Goal: Navigation & Orientation: Find specific page/section

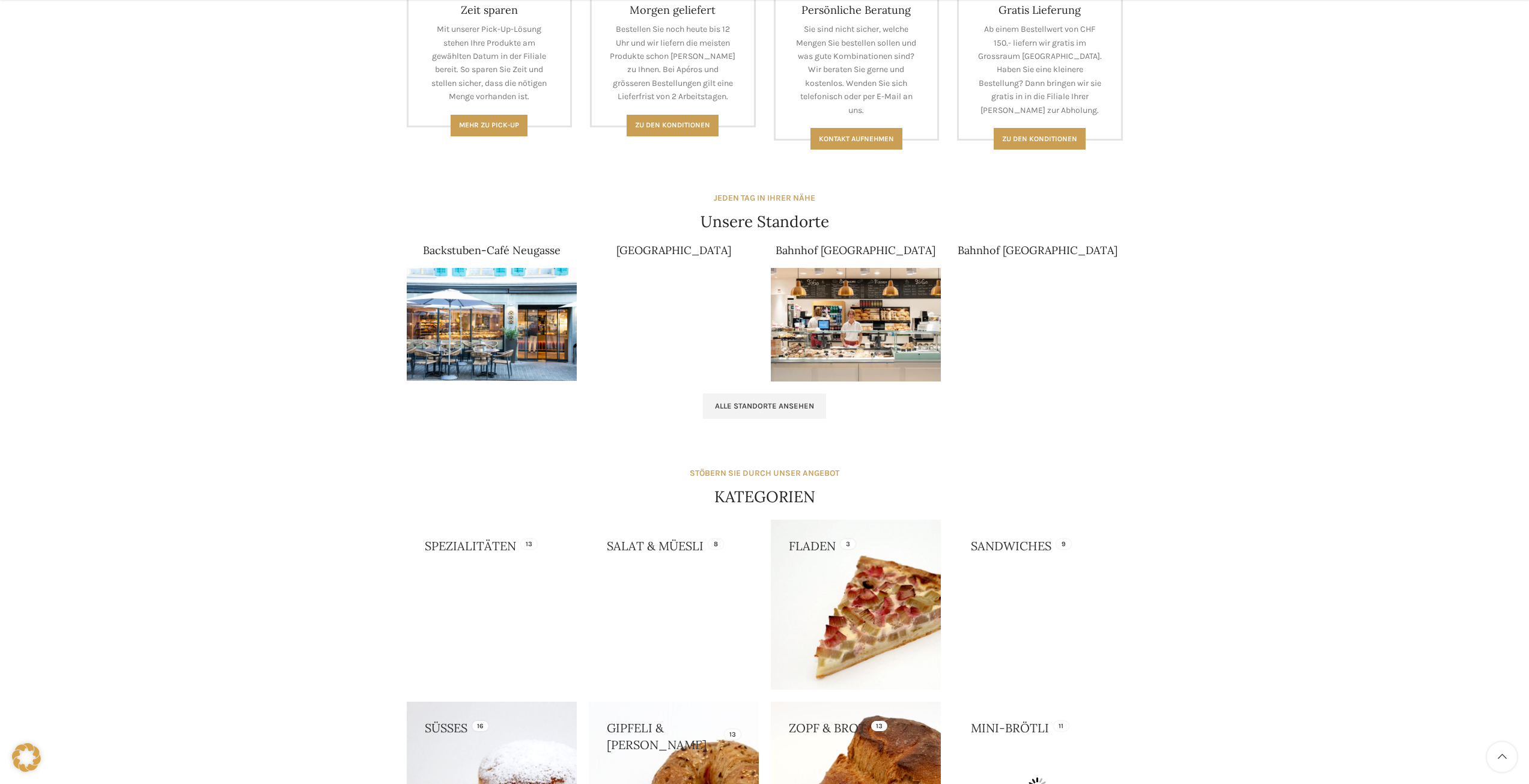
scroll to position [781, 0]
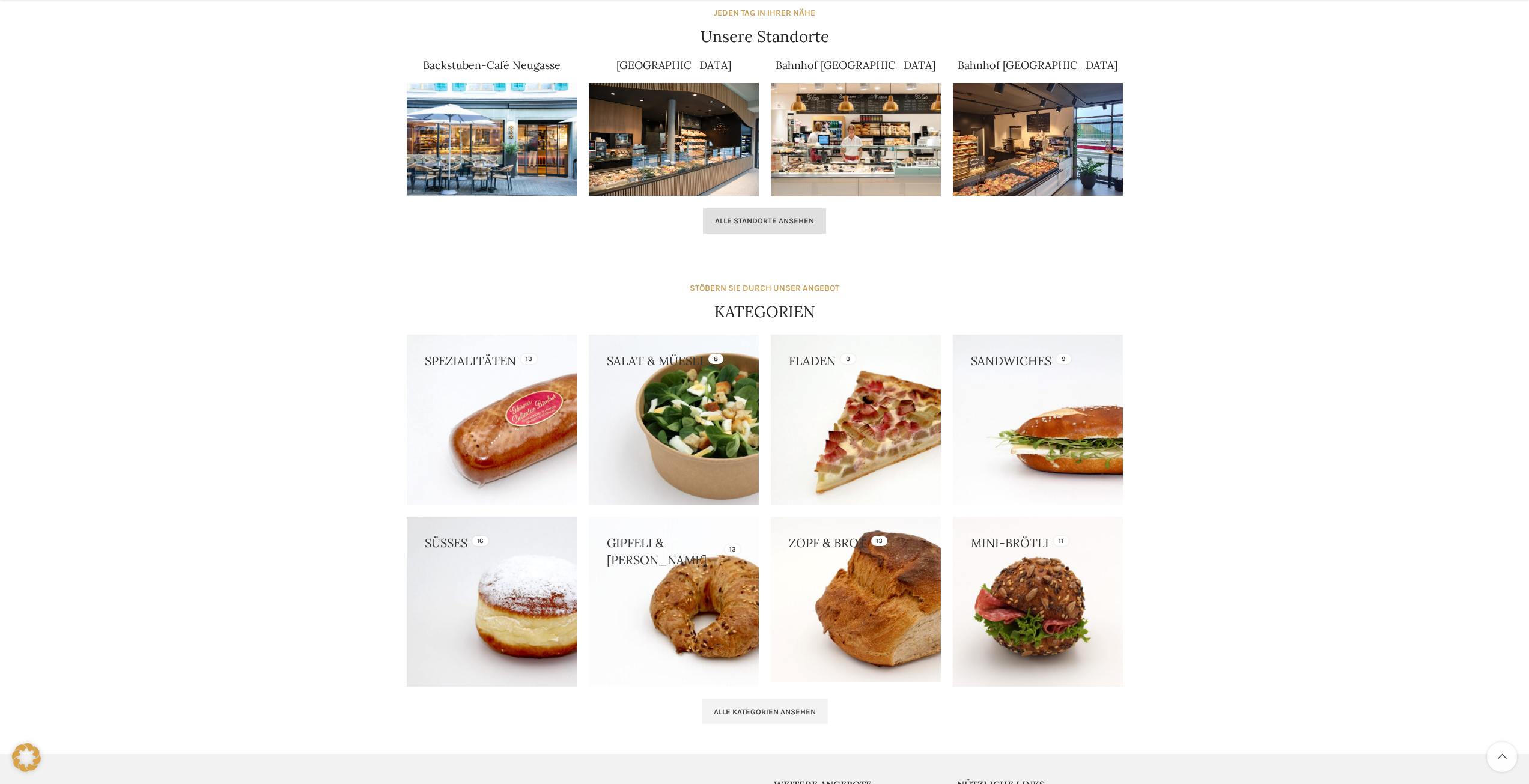
click at [789, 216] on span "Alle Standorte ansehen" at bounding box center [764, 221] width 99 height 10
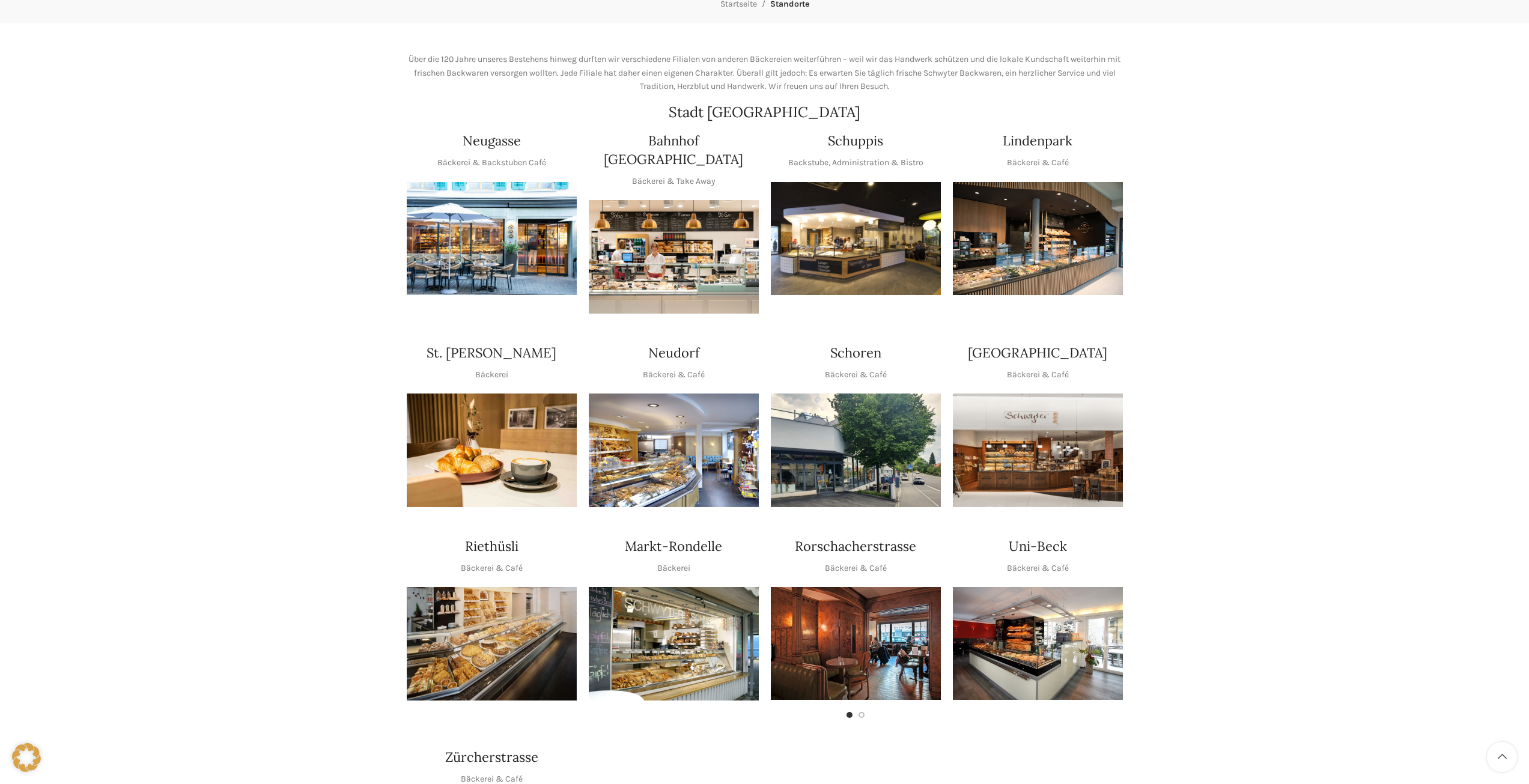
scroll to position [180, 0]
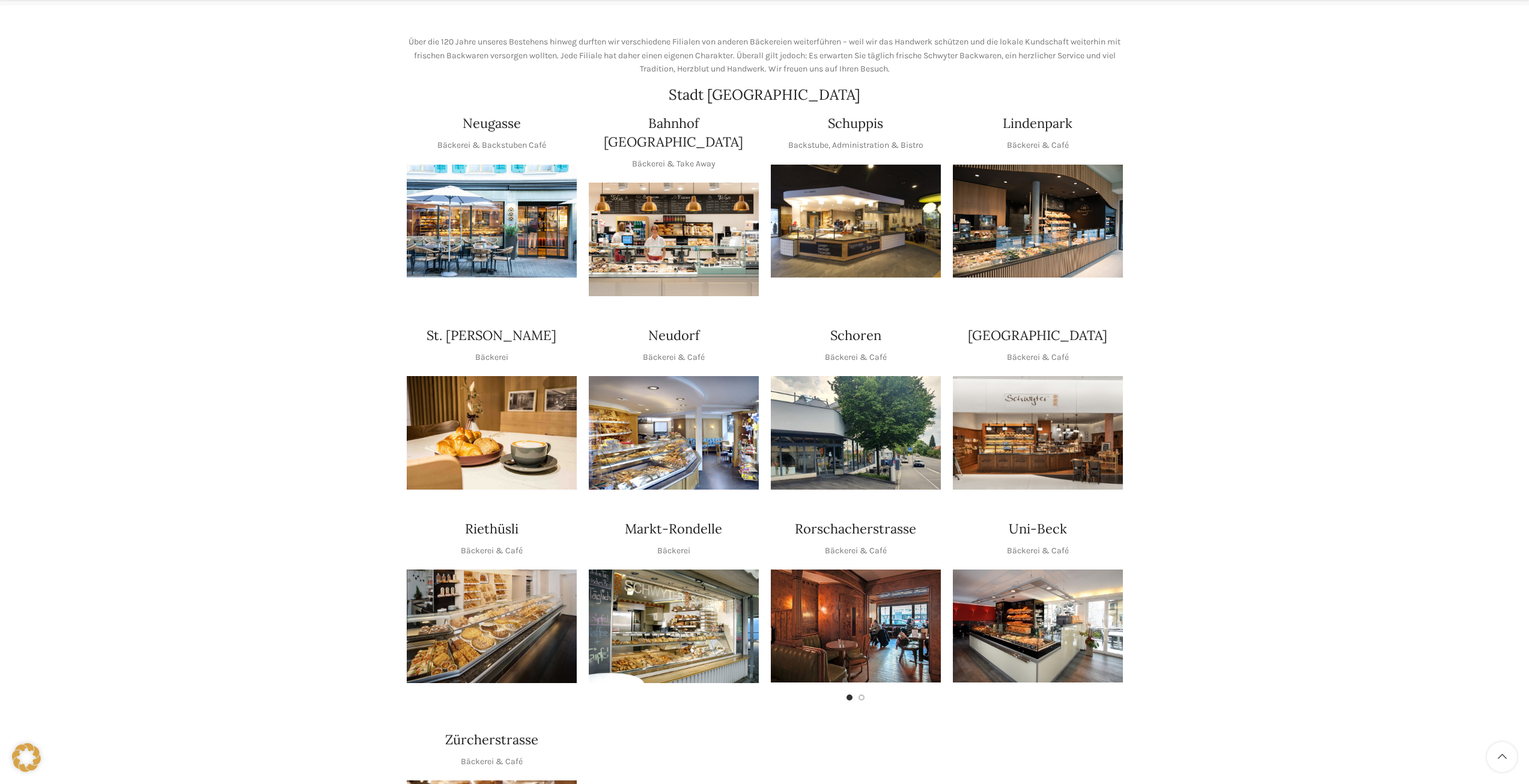
click at [846, 239] on img "1 / 1" at bounding box center [856, 222] width 170 height 114
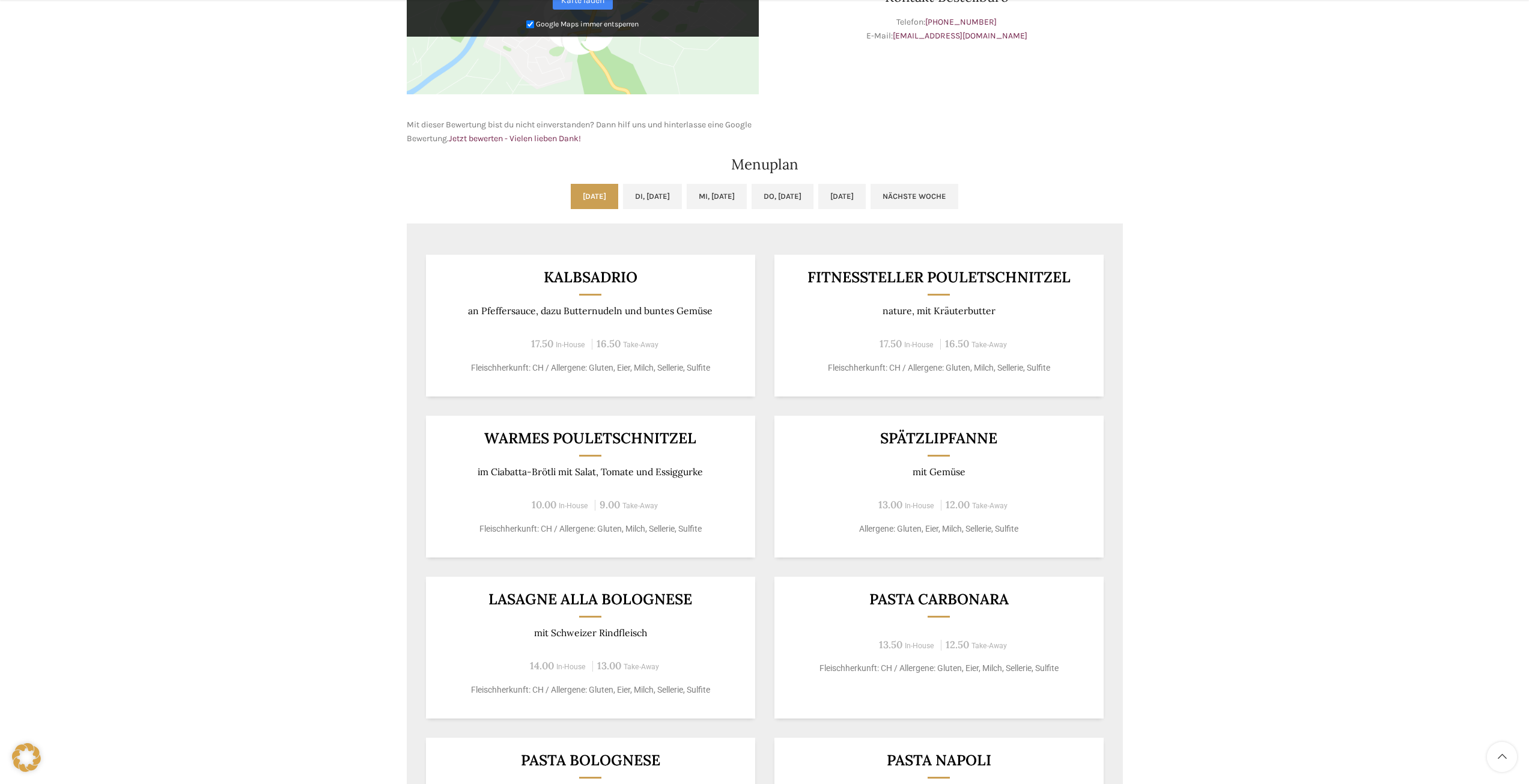
scroll to position [661, 0]
